Goal: Check status: Check status

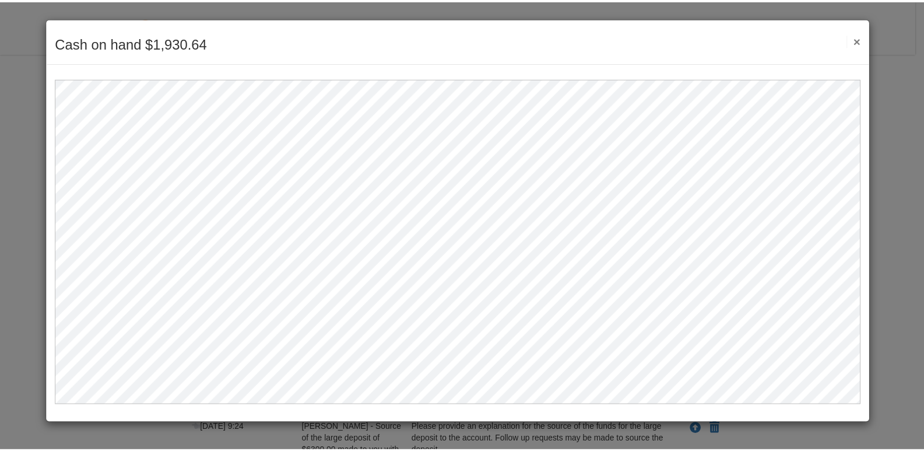
scroll to position [209, 0]
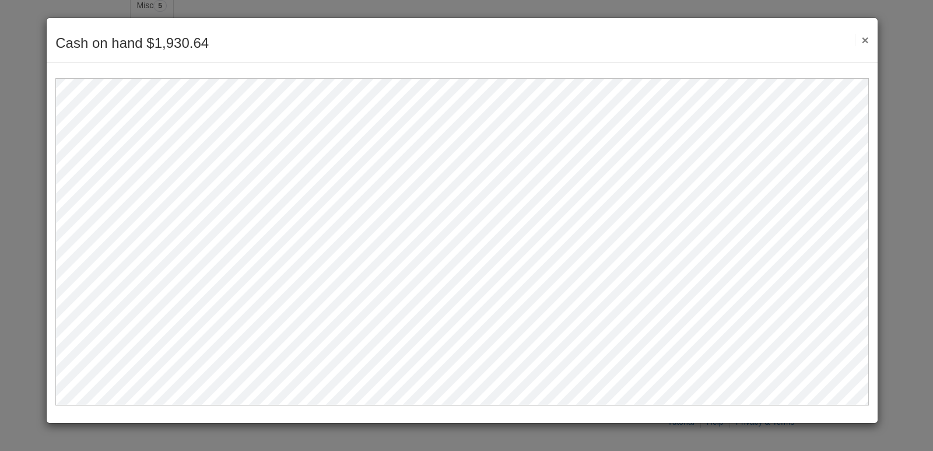
click at [864, 39] on button "×" at bounding box center [861, 40] width 13 height 12
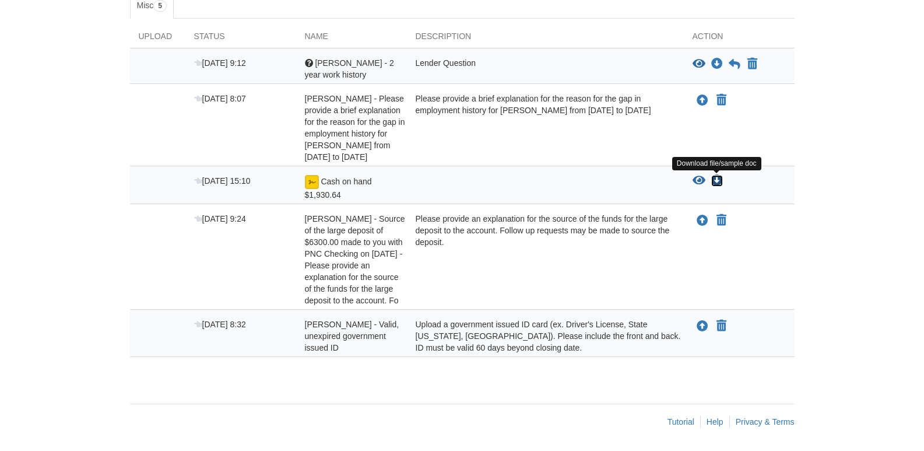
click at [715, 178] on icon "Download Cash on hand $1,930.64" at bounding box center [717, 181] width 12 height 12
click at [575, 183] on div at bounding box center [545, 188] width 277 height 26
click at [699, 180] on icon "View Cash on hand $1,930.64" at bounding box center [699, 181] width 13 height 12
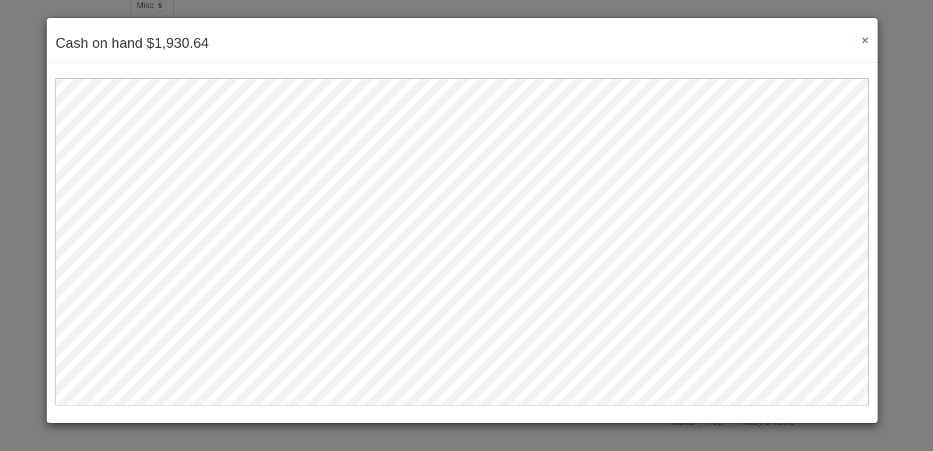
click at [868, 37] on button "×" at bounding box center [861, 40] width 13 height 12
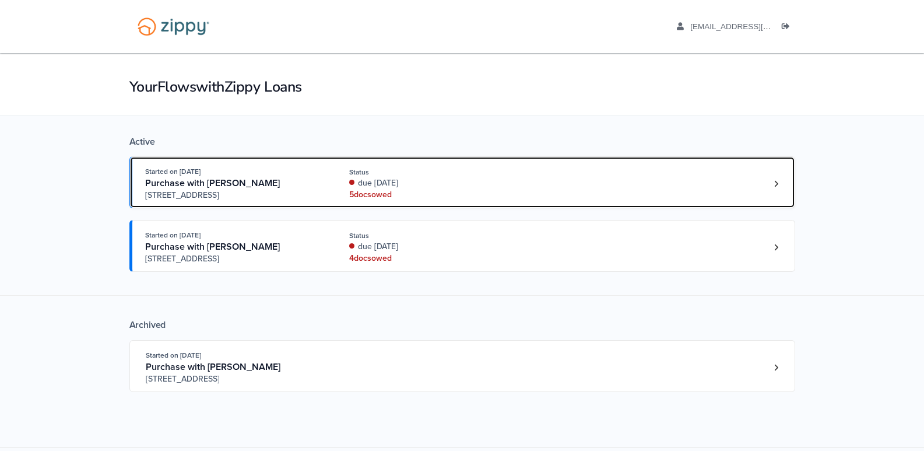
click at [371, 191] on div "5 doc s owed" at bounding box center [427, 195] width 156 height 12
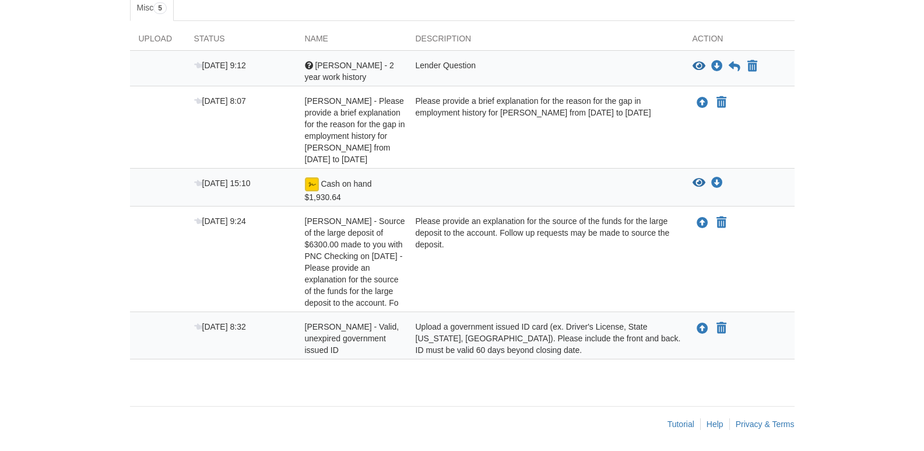
scroll to position [209, 0]
